Goal: Check status: Check status

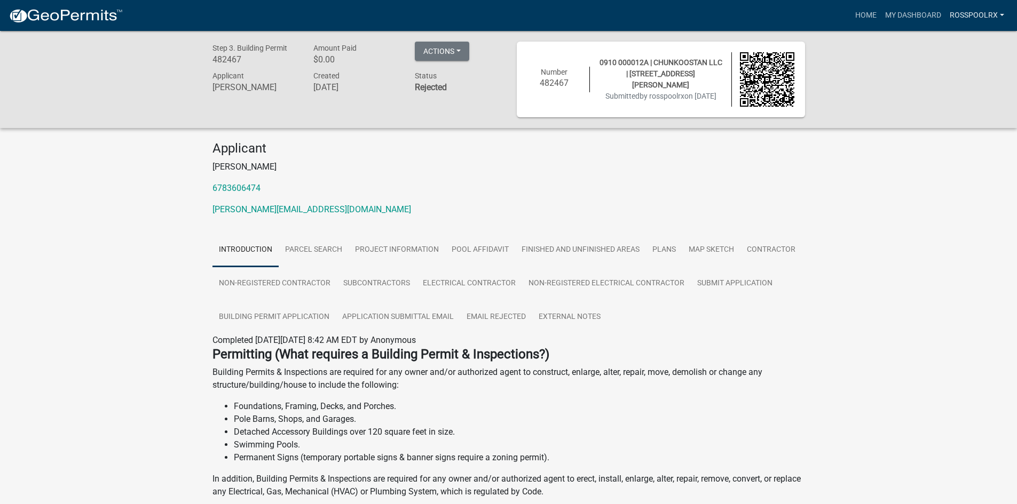
click at [997, 18] on link "rosspoolrx" at bounding box center [976, 15] width 63 height 20
click at [925, 17] on link "My Dashboard" at bounding box center [912, 15] width 65 height 20
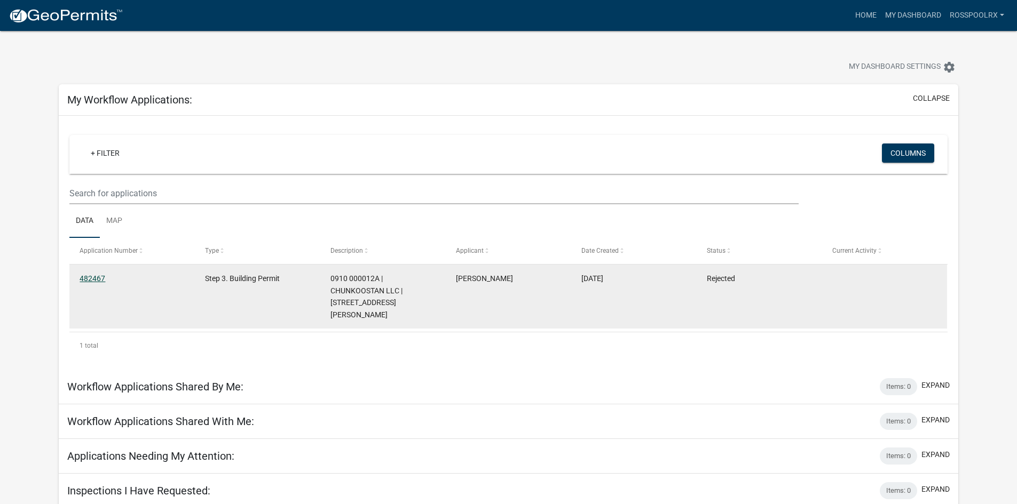
click at [100, 281] on link "482467" at bounding box center [93, 278] width 26 height 9
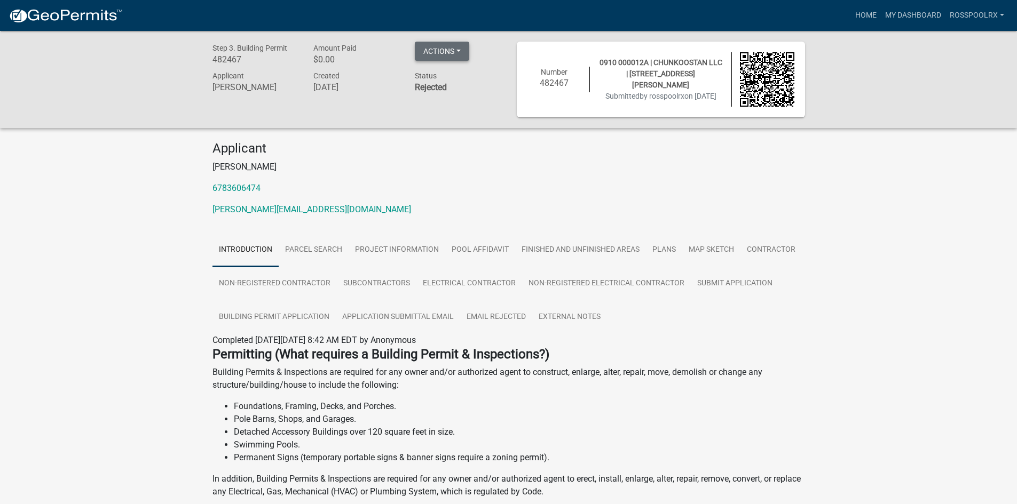
click at [457, 50] on button "Actions" at bounding box center [442, 51] width 54 height 19
click at [460, 50] on button "Actions" at bounding box center [442, 51] width 54 height 19
click at [459, 51] on button "Actions" at bounding box center [442, 51] width 54 height 19
